Goal: Transaction & Acquisition: Purchase product/service

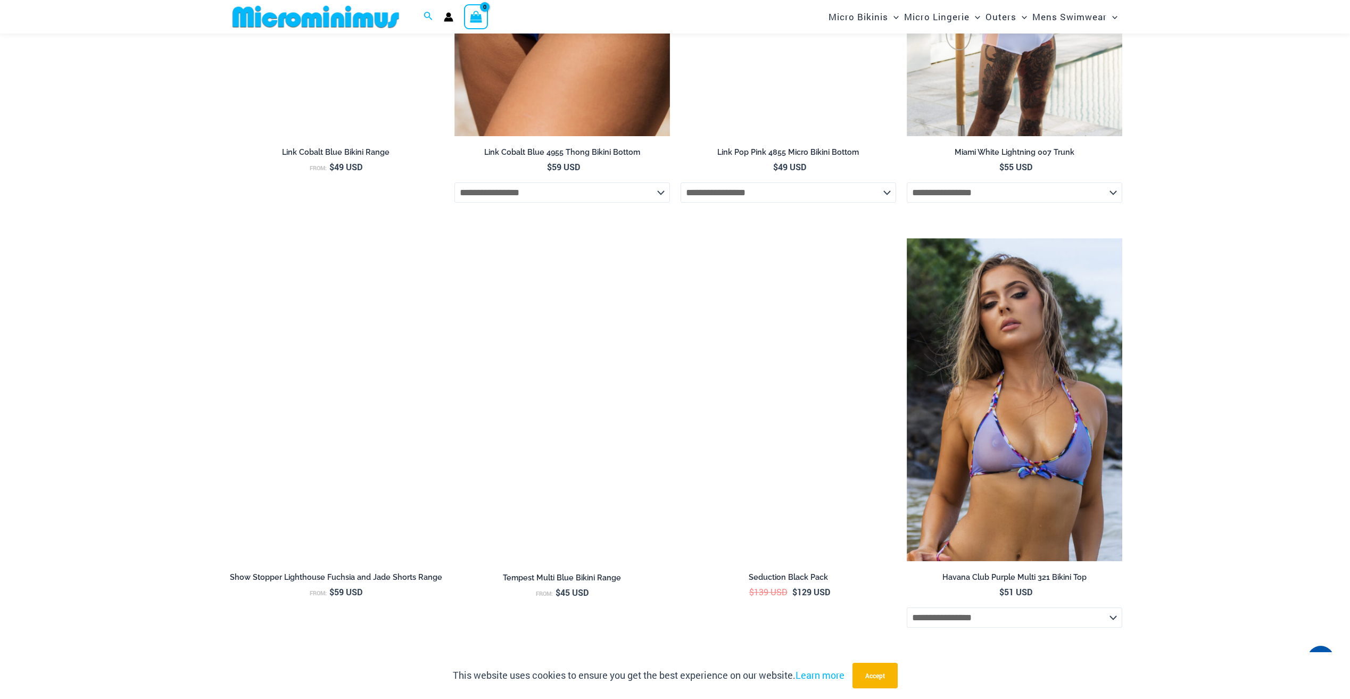
scroll to position [2139, 0]
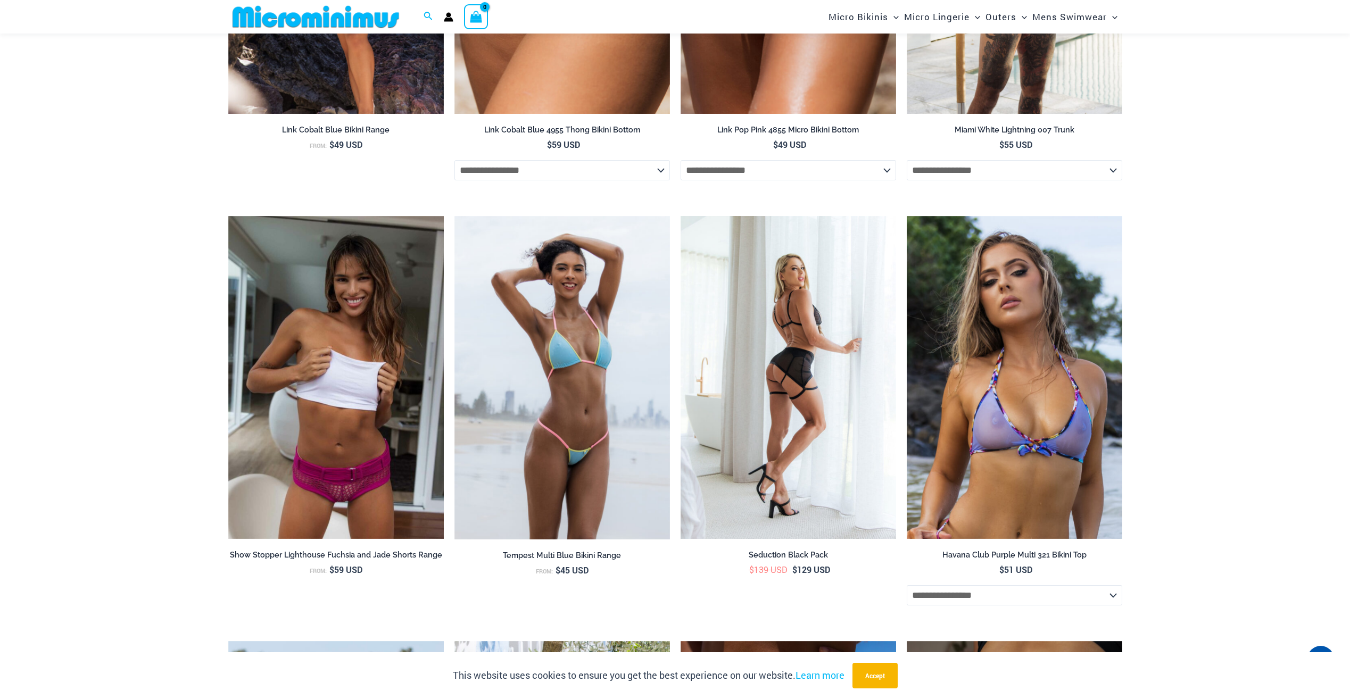
click at [803, 415] on img at bounding box center [789, 378] width 216 height 324
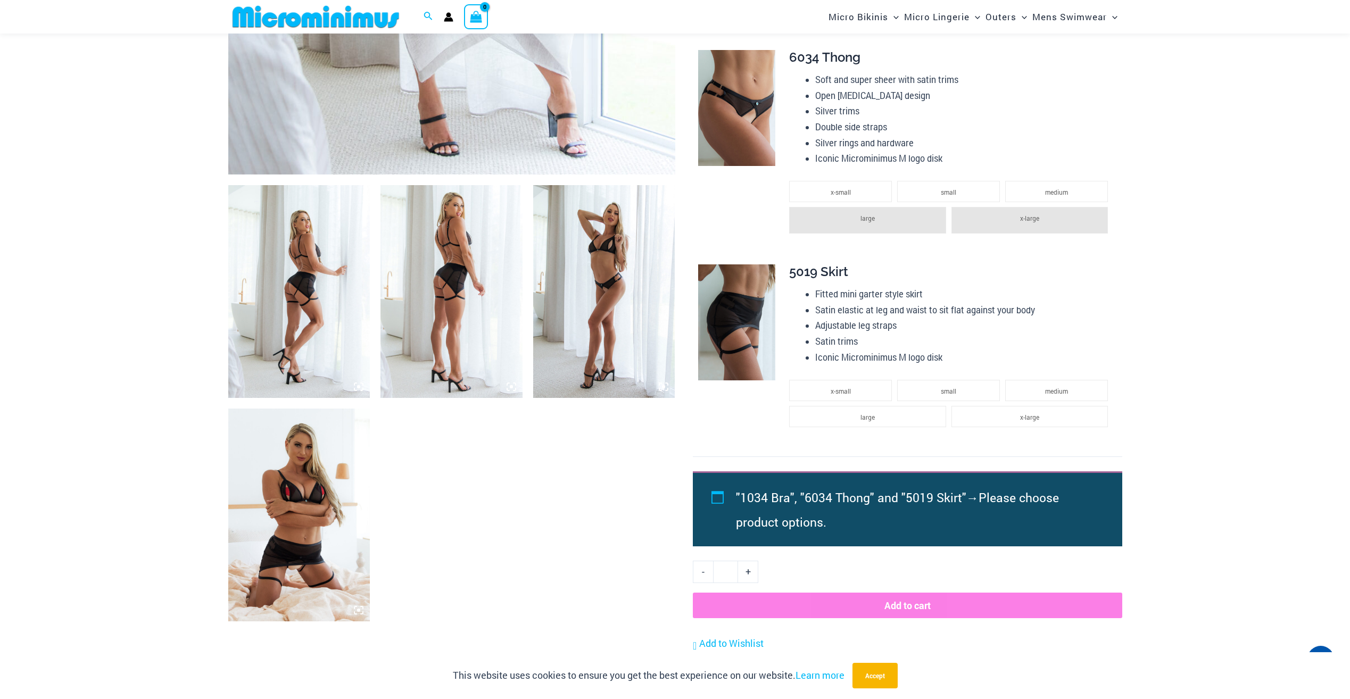
scroll to position [594, 0]
click at [311, 261] on img at bounding box center [299, 290] width 142 height 213
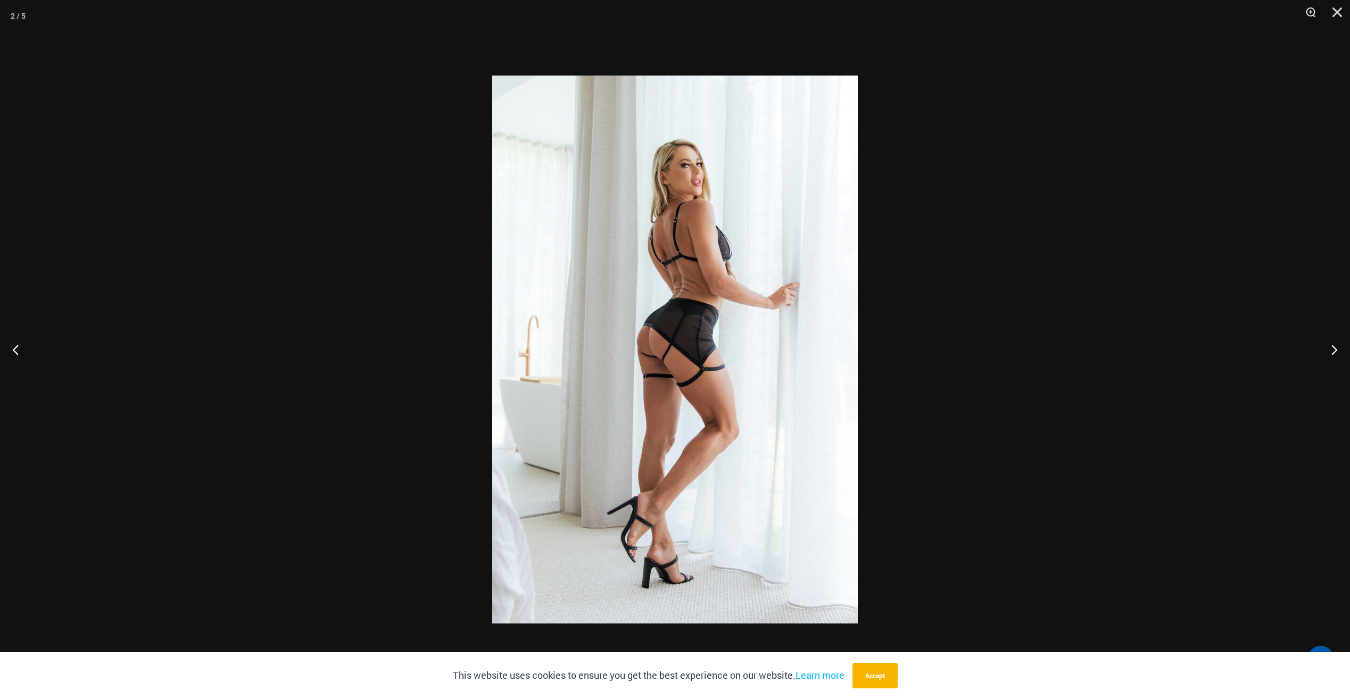
click at [730, 285] on img at bounding box center [675, 350] width 366 height 548
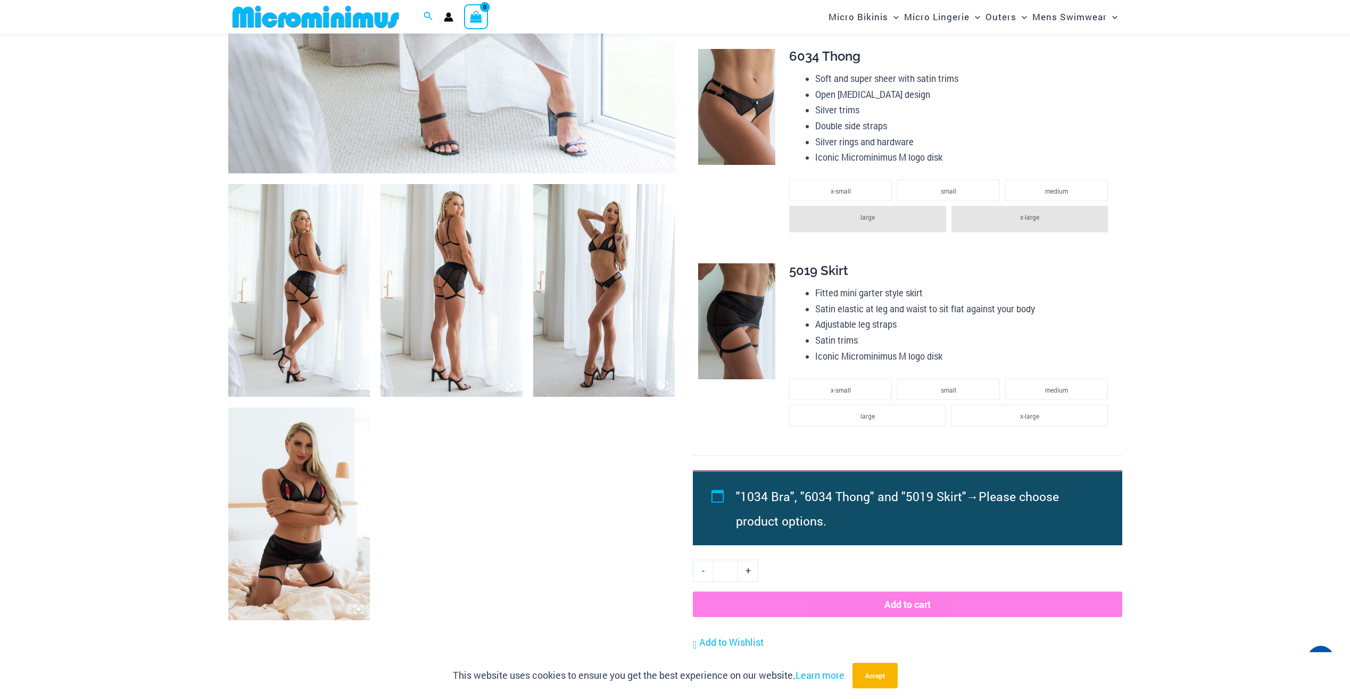
click at [374, 307] on div at bounding box center [451, 62] width 447 height 1118
click at [325, 300] on img at bounding box center [299, 290] width 142 height 213
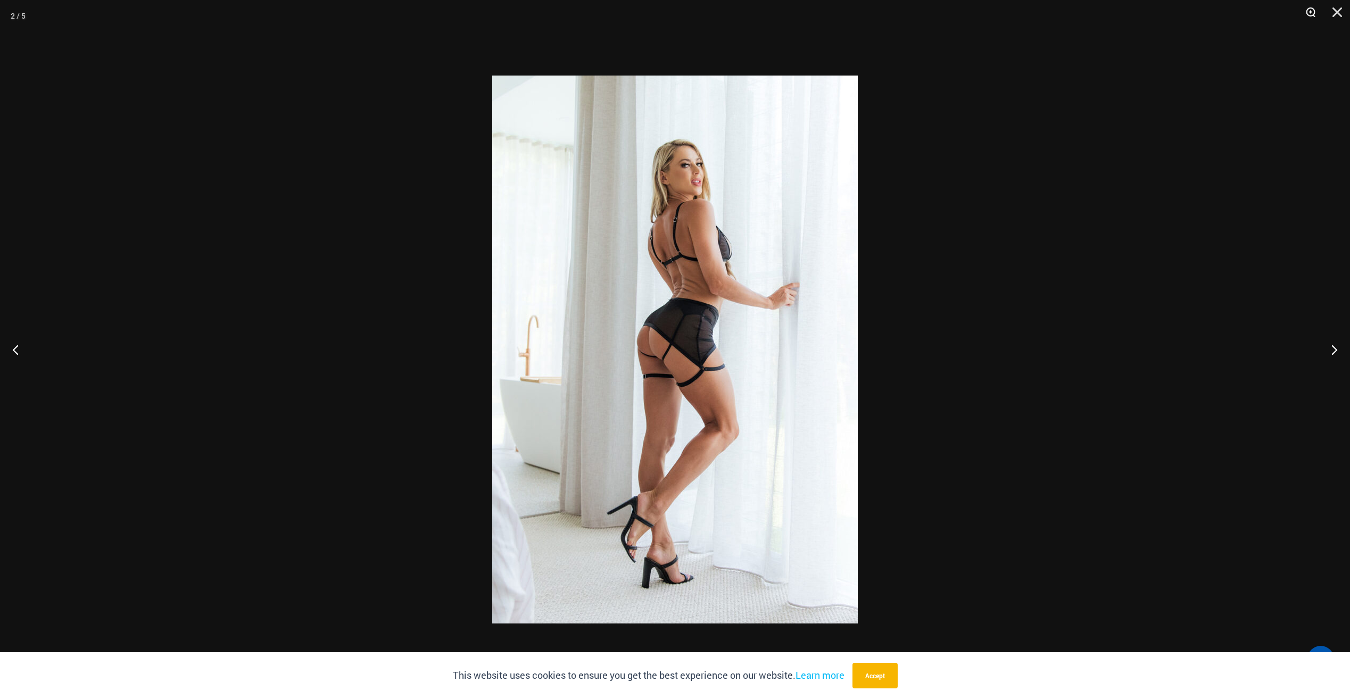
click at [1308, 14] on button "Zoom" at bounding box center [1307, 16] width 27 height 32
click at [1309, 14] on button "Zoom" at bounding box center [1307, 16] width 27 height 32
click at [1334, 350] on button "Next" at bounding box center [1330, 349] width 40 height 53
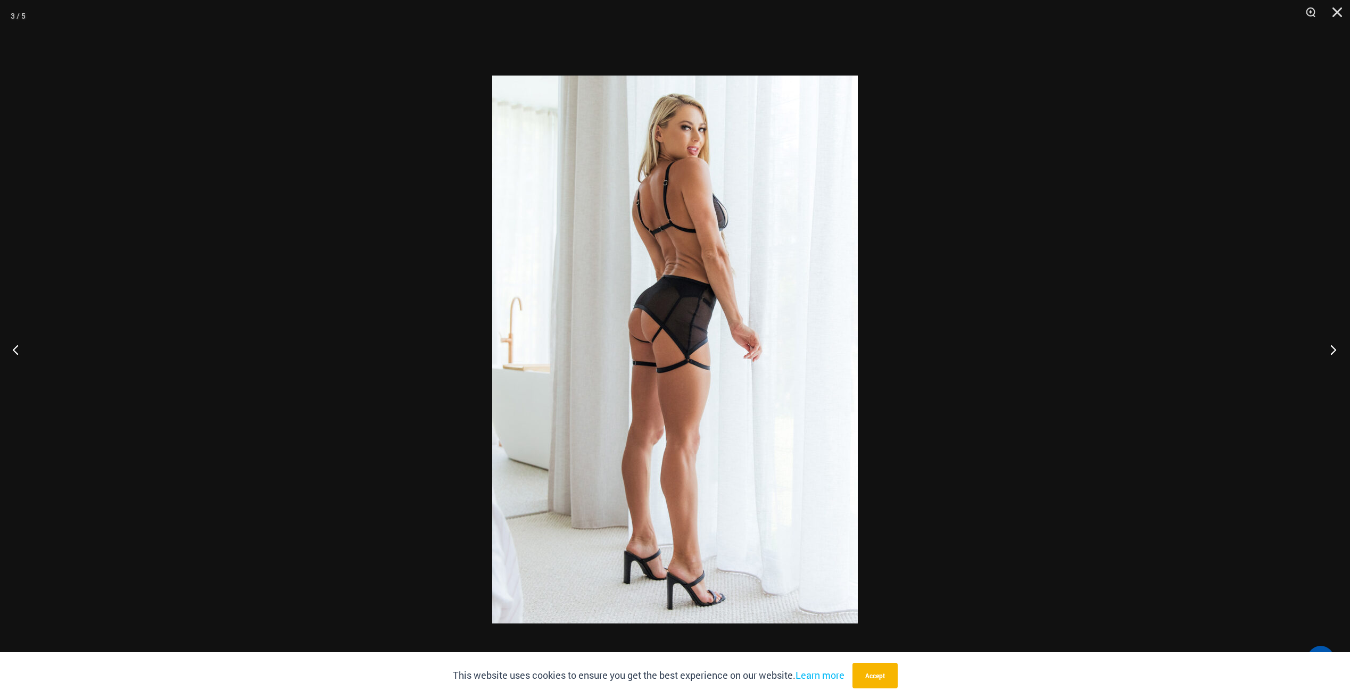
click at [1333, 352] on button "Next" at bounding box center [1330, 349] width 40 height 53
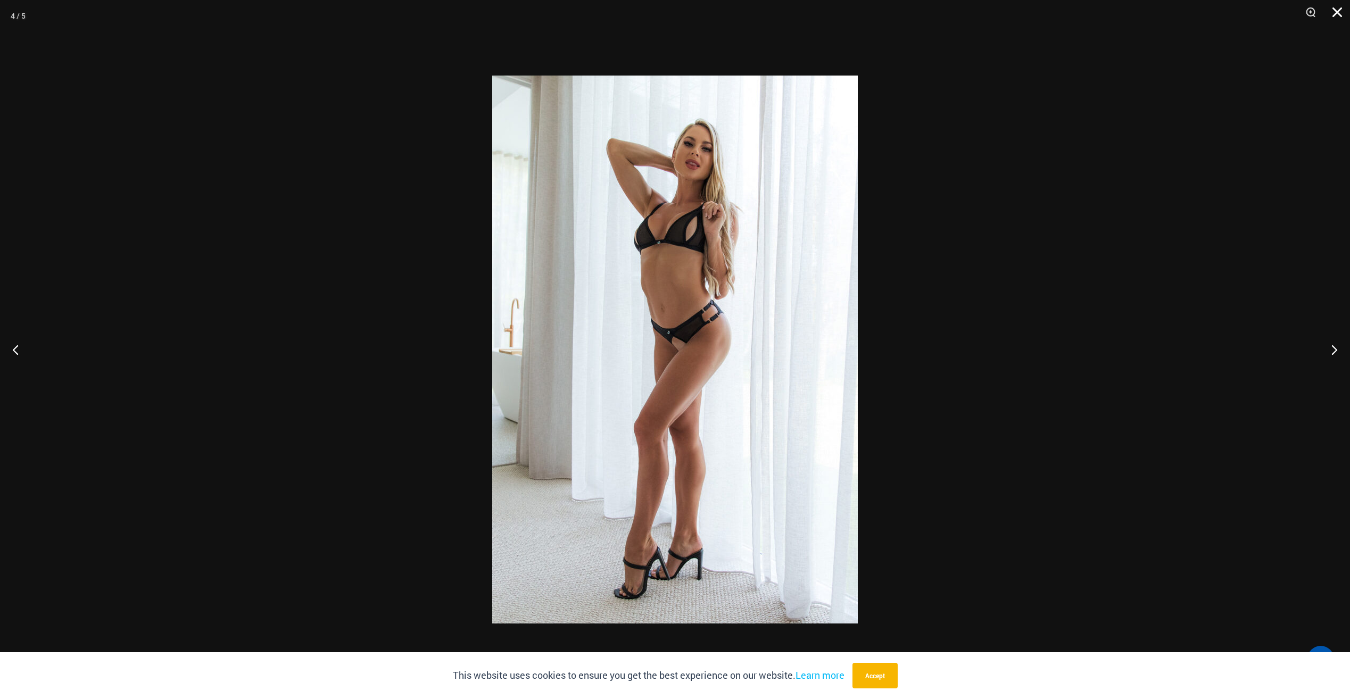
click at [1335, 14] on button "Close" at bounding box center [1333, 16] width 27 height 32
